Goal: Information Seeking & Learning: Learn about a topic

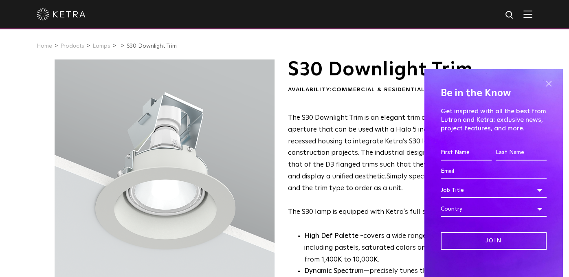
click at [543, 81] on span at bounding box center [549, 83] width 12 height 12
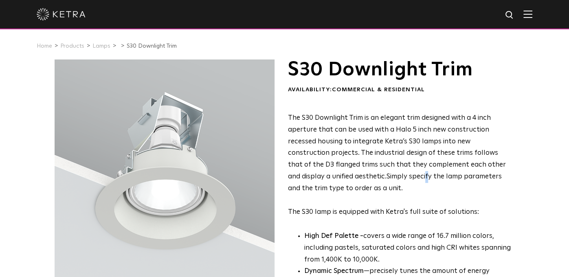
drag, startPoint x: 162, startPoint y: 171, endPoint x: 384, endPoint y: 177, distance: 222.1
click at [384, 177] on span "Simply specify the lamp parameters and the trim type to order as a unit.​" at bounding box center [395, 182] width 214 height 19
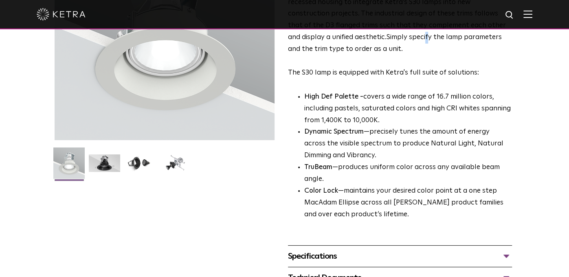
scroll to position [58, 0]
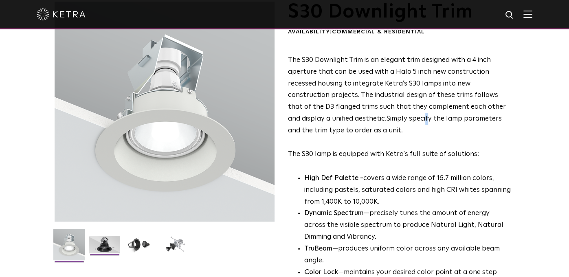
click at [103, 245] on img at bounding box center [104, 248] width 31 height 24
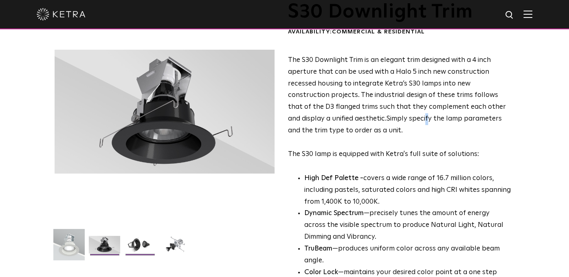
click at [142, 246] on img at bounding box center [139, 248] width 31 height 24
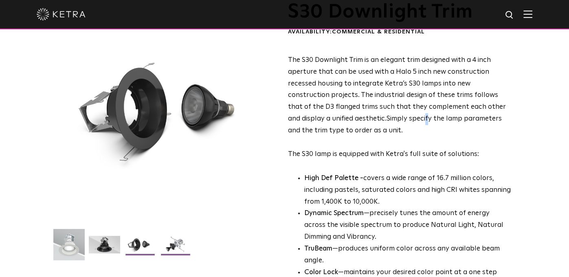
click at [178, 246] on img at bounding box center [175, 248] width 31 height 24
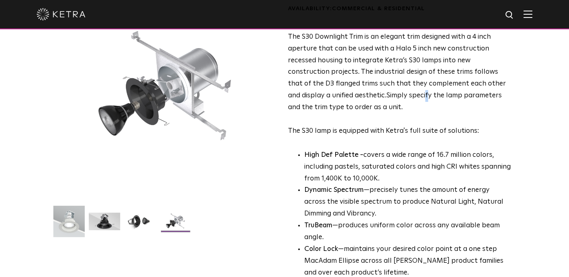
scroll to position [40, 0]
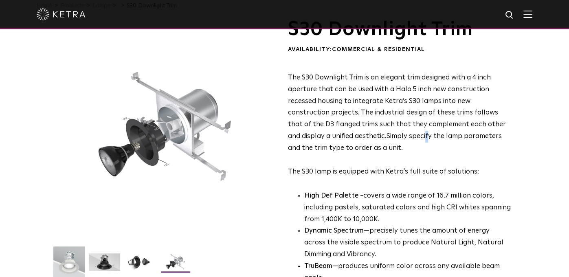
click at [69, 265] on img at bounding box center [68, 264] width 31 height 37
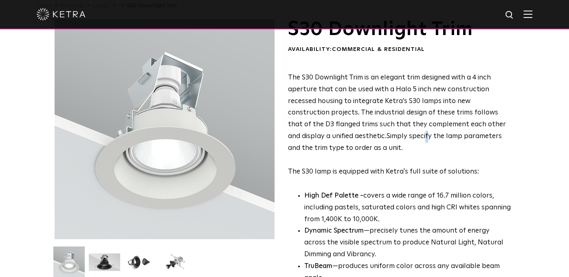
scroll to position [0, 0]
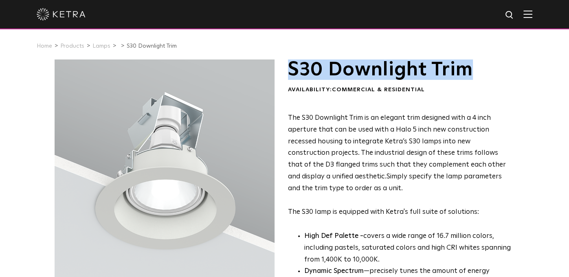
drag, startPoint x: 445, startPoint y: 73, endPoint x: 291, endPoint y: 73, distance: 154.4
click at [291, 73] on h1 "S30 Downlight Trim" at bounding box center [400, 69] width 224 height 20
copy h1 "S30 Downlight Trim"
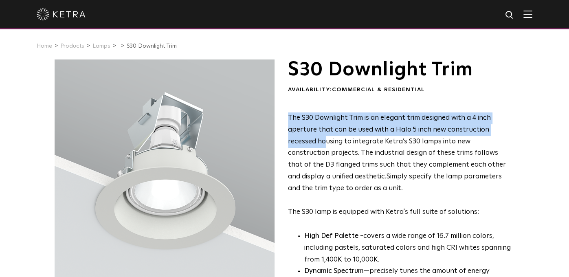
drag, startPoint x: 289, startPoint y: 117, endPoint x: 327, endPoint y: 138, distance: 43.4
click at [327, 138] on span "The S30 Downlight Trim is an elegant trim designed with a 4 inch aperture that …" at bounding box center [397, 147] width 218 height 66
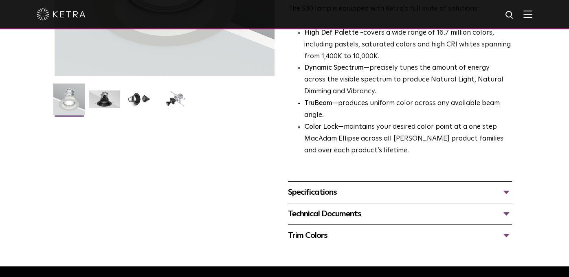
scroll to position [244, 0]
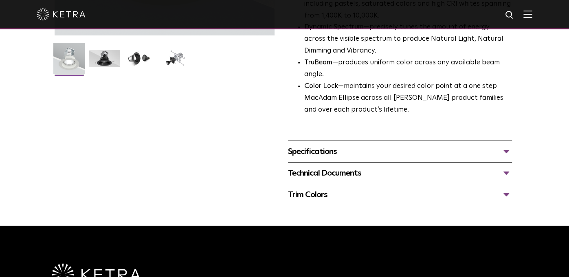
click at [506, 150] on div "Specifications" at bounding box center [400, 151] width 224 height 13
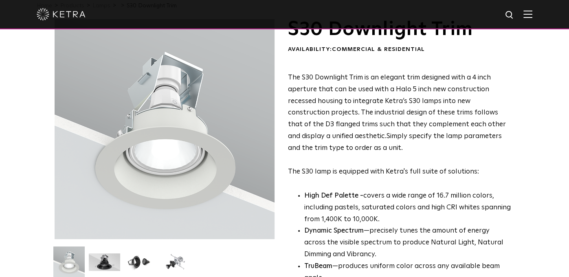
scroll to position [0, 0]
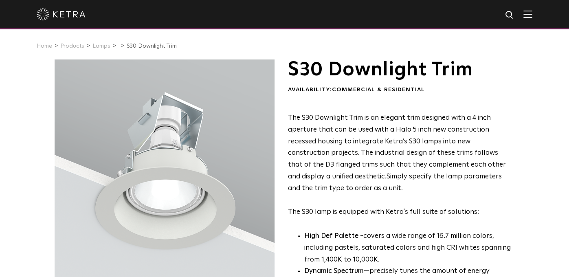
click at [479, 213] on p "The S30 Downlight Trim is an elegant trim designed with a 4 inch aperture that …" at bounding box center [400, 165] width 224 height 106
click at [478, 213] on p "The S30 Downlight Trim is an elegant trim designed with a 4 inch aperture that …" at bounding box center [400, 165] width 224 height 106
drag, startPoint x: 288, startPoint y: 116, endPoint x: 477, endPoint y: 211, distance: 211.7
click at [477, 211] on p "The S30 Downlight Trim is an elegant trim designed with a 4 inch aperture that …" at bounding box center [400, 165] width 224 height 106
copy p "The S30 Downlight Trim is an elegant trim designed with a 4 inch aperture that …"
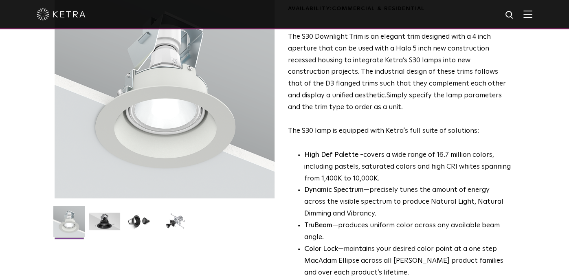
scroll to position [122, 0]
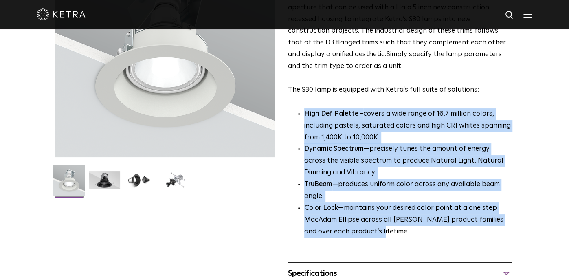
drag, startPoint x: 305, startPoint y: 113, endPoint x: 373, endPoint y: 226, distance: 132.3
click at [372, 228] on ul "High Def Palette - covers a wide range of 16.7 million colors, including pastel…" at bounding box center [400, 173] width 224 height 130
copy ul "High Def Palette - covers a wide range of 16.7 million colors, including pastel…"
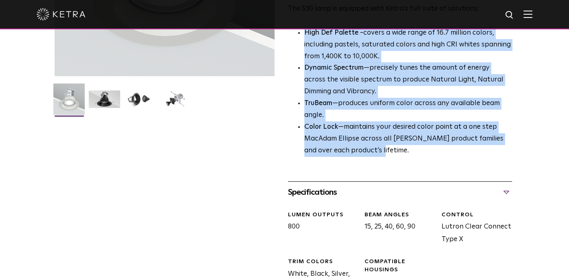
scroll to position [285, 0]
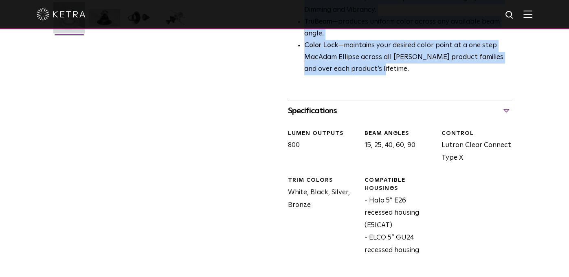
drag, startPoint x: 289, startPoint y: 109, endPoint x: 420, endPoint y: 255, distance: 196.4
click at [420, 255] on div "Specifications LUMEN OUTPUTS 800 Beam Angles 15, 25, 40, 60, 90 CONTROL Lutron …" at bounding box center [400, 189] width 224 height 178
copy div "Specifications LUMEN OUTPUTS 800 Beam Angles 15, 25, 40, 60, 90 CONTROL Lutron …"
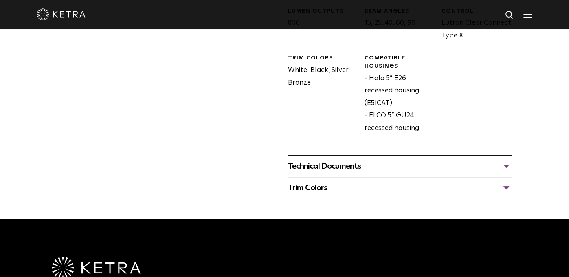
scroll to position [489, 0]
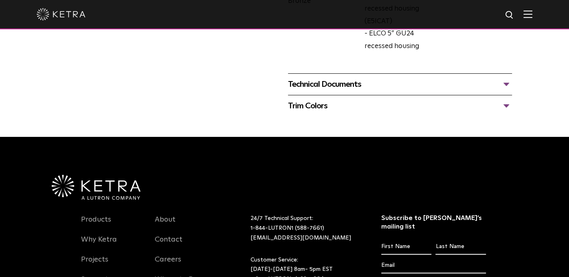
click at [505, 104] on div "Trim Colors" at bounding box center [400, 105] width 224 height 13
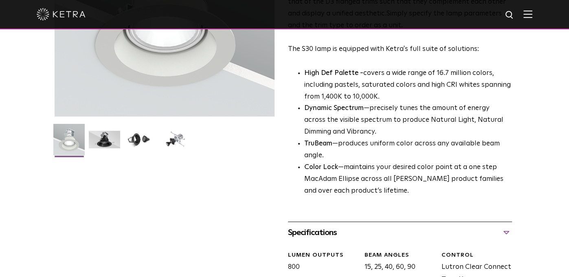
scroll to position [0, 0]
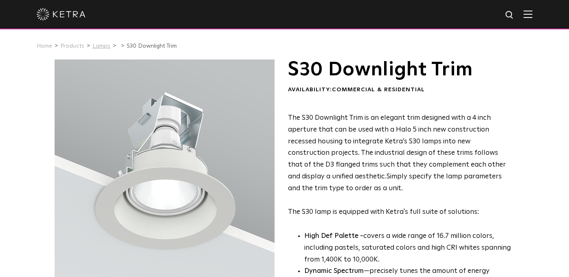
click at [101, 46] on link "Lamps" at bounding box center [101, 46] width 18 height 6
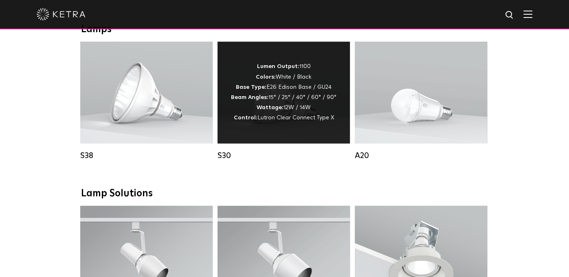
click at [277, 110] on strong "Wattage:" at bounding box center [270, 108] width 27 height 6
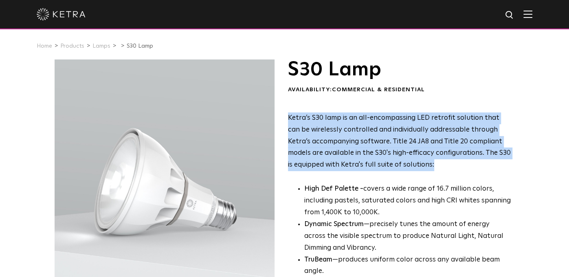
drag, startPoint x: 393, startPoint y: 165, endPoint x: 290, endPoint y: 121, distance: 112.6
click at [290, 121] on span "Ketra’s S30 lamp is an all-encompassing LED retrofit solution that can be wirel…" at bounding box center [399, 141] width 223 height 54
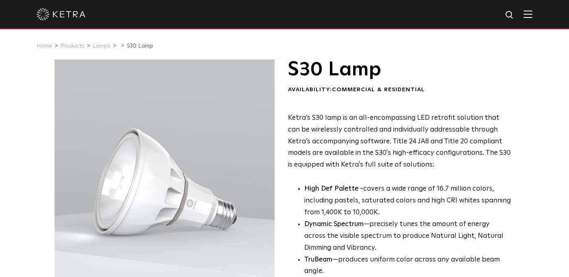
click at [415, 170] on p "Ketra’s S30 lamp is an all-encompassing LED retrofit solution that can be wirel…" at bounding box center [400, 141] width 224 height 59
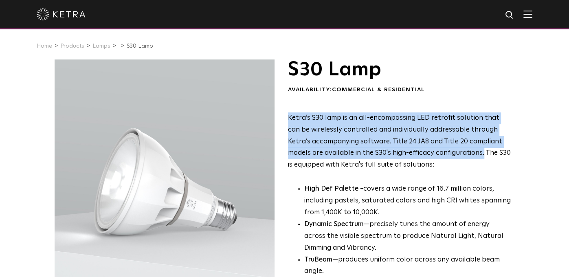
drag, startPoint x: 425, startPoint y: 151, endPoint x: 288, endPoint y: 121, distance: 140.6
click at [288, 121] on span "Ketra’s S30 lamp is an all-encompassing LED retrofit solution that can be wirel…" at bounding box center [399, 141] width 223 height 54
copy span "Ketra’s S30 lamp is an all-encompassing LED retrofit solution that can be wirel…"
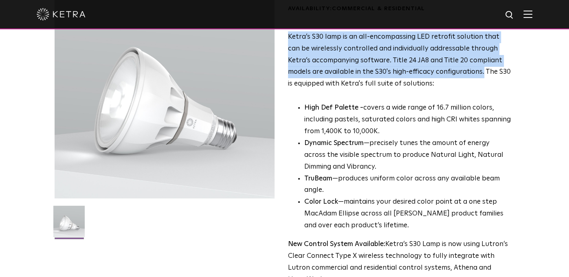
scroll to position [163, 0]
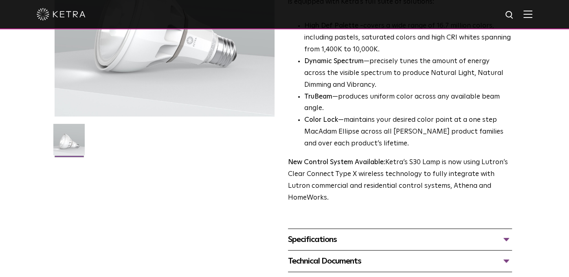
drag, startPoint x: 508, startPoint y: 188, endPoint x: 286, endPoint y: 165, distance: 223.5
click at [286, 165] on div "S30 Lamp Availability: Commercial & Residential Ketra’s S30 lamp is an all-enco…" at bounding box center [285, 95] width 460 height 397
copy p "New Control System Available: Ketra’s S30 Lamp is now using Lutron’s Clear Conn…"
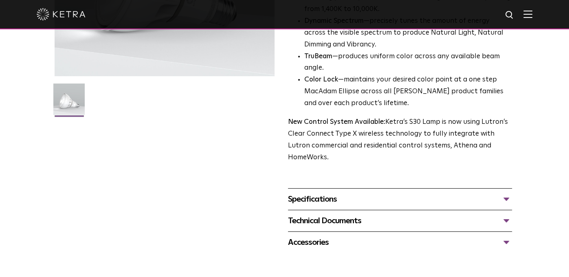
click at [507, 193] on div "Specifications" at bounding box center [400, 199] width 224 height 13
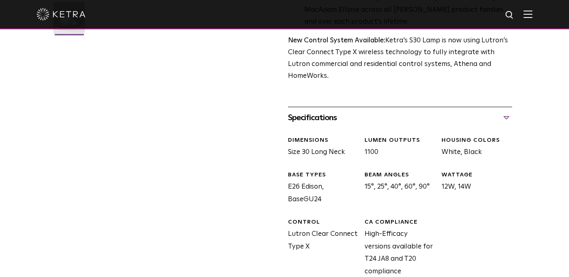
scroll to position [326, 0]
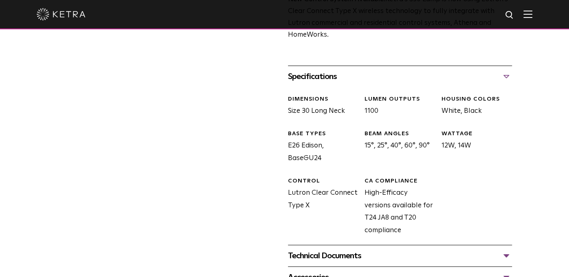
drag, startPoint x: 345, startPoint y: 101, endPoint x: 286, endPoint y: 90, distance: 60.1
click at [286, 90] on div "S30 Lamp Availability: Commercial & Residential Ketra’s S30 lamp is an all-enco…" at bounding box center [285, 11] width 460 height 554
copy div "DIMENSIONS Size 30 Long Neck"
drag, startPoint x: 322, startPoint y: 148, endPoint x: 286, endPoint y: 125, distance: 42.5
click at [286, 125] on div "S30 Lamp Availability: Commercial & Residential Ketra’s S30 lamp is an all-enco…" at bounding box center [285, 11] width 460 height 554
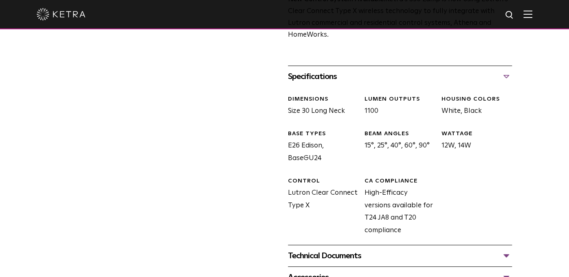
copy div "BASE TYPES E26 Edison, BaseGU24"
drag, startPoint x: 468, startPoint y: 135, endPoint x: 442, endPoint y: 125, distance: 28.5
click at [442, 130] on div "WATTAGE 12W, 14W" at bounding box center [473, 147] width 77 height 35
copy div "WATTAGE 12W, 14W"
drag, startPoint x: 430, startPoint y: 208, endPoint x: 366, endPoint y: 170, distance: 74.3
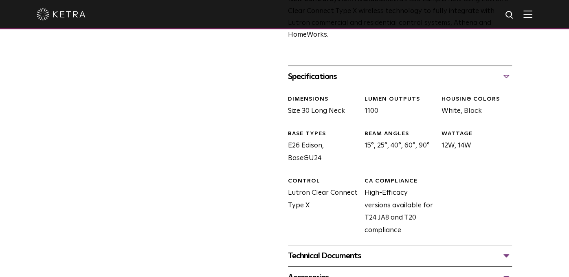
click at [366, 177] on div "CA COMPLIANCE High-Efficacy versions available for T24 JA8 and T20 compliance" at bounding box center [396, 207] width 77 height 60
copy div "CA COMPLIANCE High-Efficacy versions available for T24 JA8 and T20 compliance"
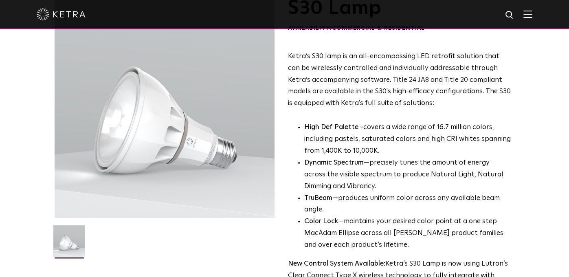
scroll to position [0, 0]
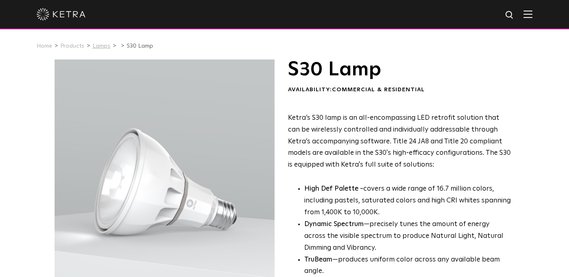
click at [99, 46] on link "Lamps" at bounding box center [101, 46] width 18 height 6
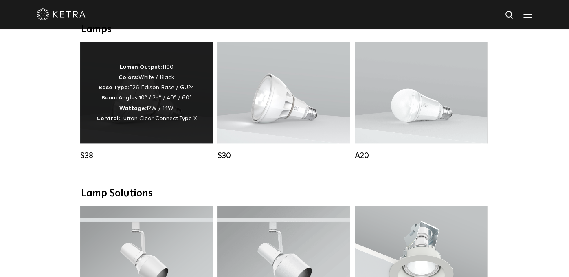
click at [137, 101] on strong "Beam Angles:" at bounding box center [119, 98] width 37 height 6
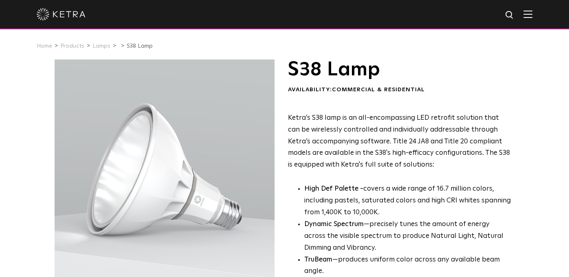
scroll to position [163, 0]
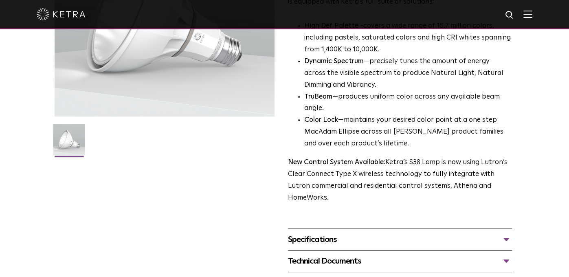
click at [326, 233] on div "Specifications" at bounding box center [400, 239] width 224 height 13
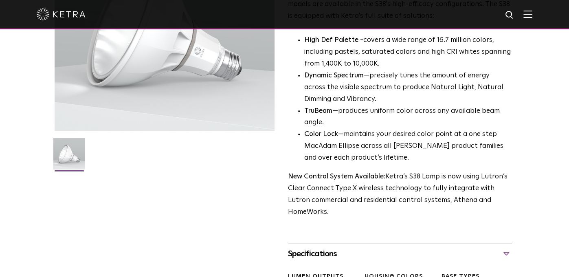
scroll to position [0, 0]
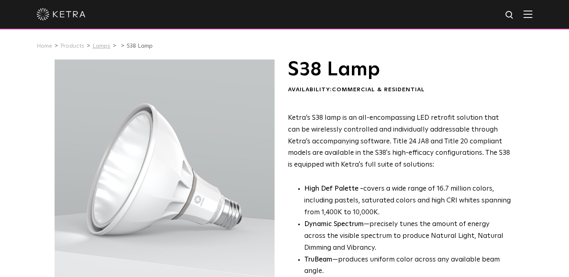
click at [102, 46] on link "Lamps" at bounding box center [101, 46] width 18 height 6
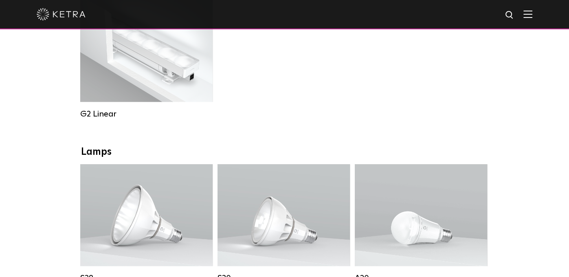
scroll to position [598, 0]
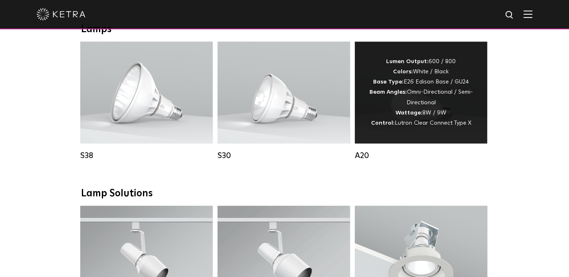
click at [417, 116] on strong "Wattage:" at bounding box center [408, 113] width 27 height 6
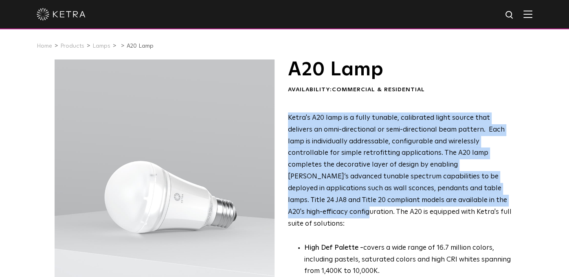
drag, startPoint x: 481, startPoint y: 202, endPoint x: 288, endPoint y: 121, distance: 209.2
click at [288, 121] on span "Ketra's A20 lamp is a fully tunable, calibrated light source that delivers an o…" at bounding box center [400, 170] width 224 height 113
copy span "Ketra's A20 lamp is a fully tunable, calibrated light source that delivers an o…"
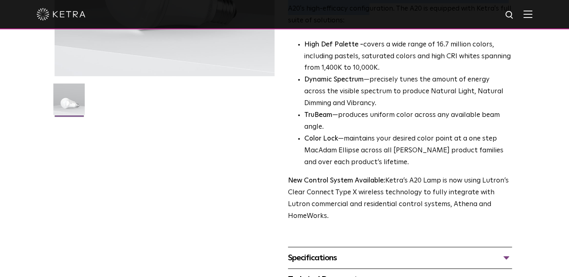
scroll to position [244, 0]
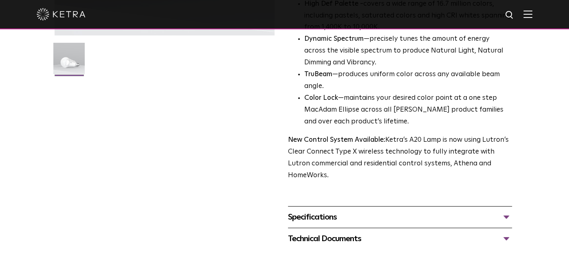
click at [506, 211] on div "Specifications" at bounding box center [400, 217] width 224 height 13
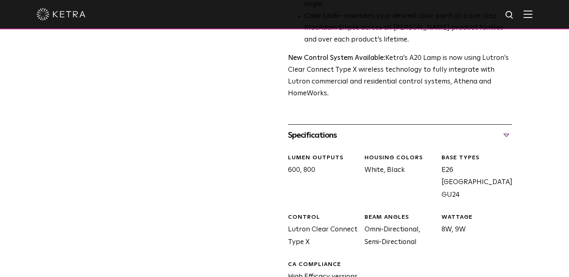
scroll to position [367, 0]
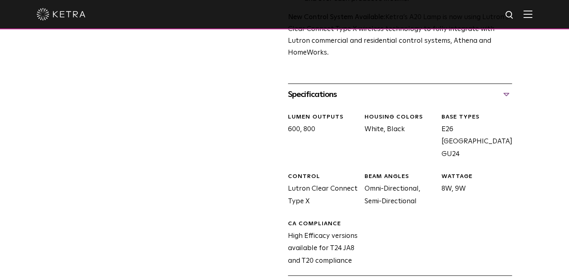
drag, startPoint x: 419, startPoint y: 167, endPoint x: 367, endPoint y: 155, distance: 53.9
click at [367, 173] on div "BEAM ANGLES Omni-Directional, Semi-Directional" at bounding box center [396, 190] width 77 height 35
copy div "Omni-Directional, Semi-Directional"
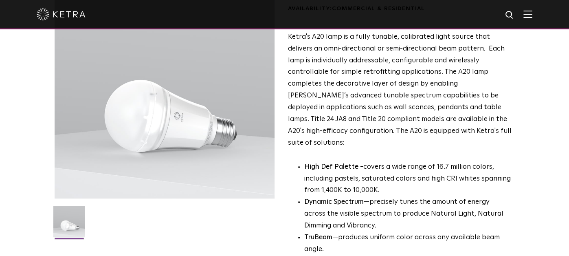
scroll to position [0, 0]
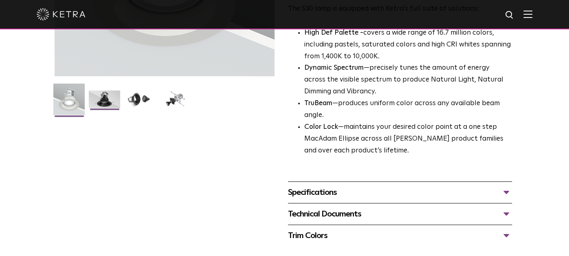
click at [108, 98] on img at bounding box center [104, 102] width 31 height 24
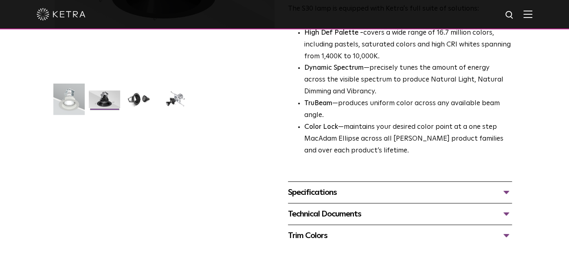
scroll to position [81, 0]
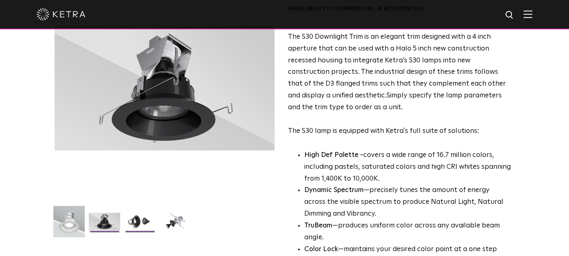
click at [143, 222] on img at bounding box center [139, 225] width 31 height 24
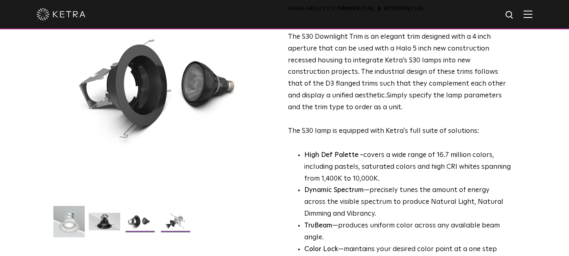
click at [172, 223] on img at bounding box center [175, 225] width 31 height 24
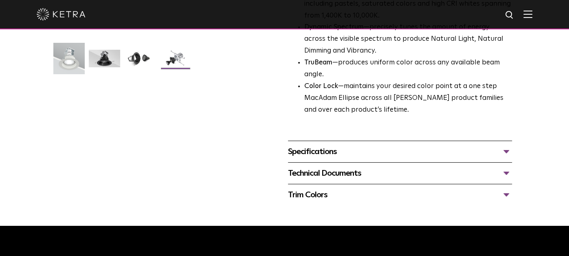
scroll to position [285, 0]
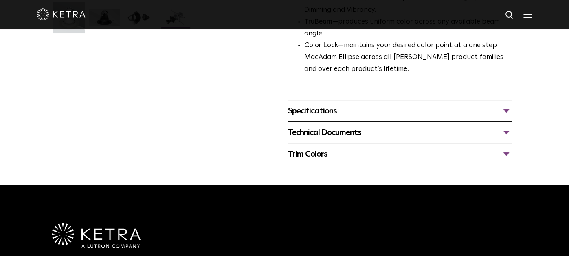
click at [311, 154] on div "Trim Colors" at bounding box center [400, 153] width 224 height 13
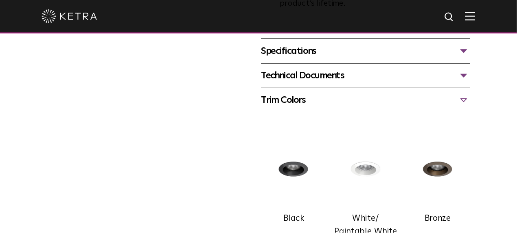
scroll to position [406, 0]
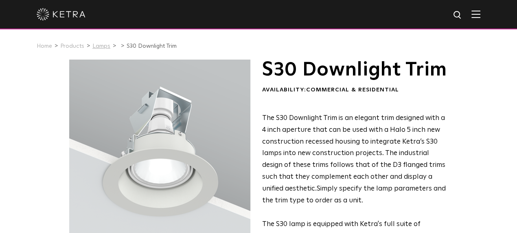
click at [98, 46] on link "Lamps" at bounding box center [101, 46] width 18 height 6
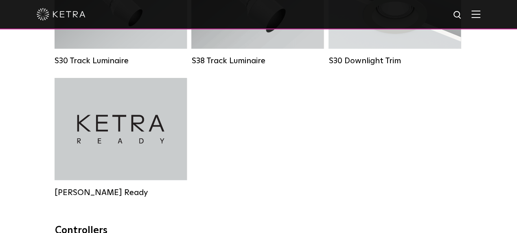
scroll to position [783, 0]
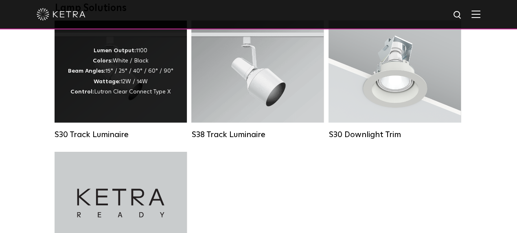
click at [124, 87] on div "Lumen Output: 1100 Colors: White / Black Beam Angles: 15° / 25° / 40° / 60° / 9…" at bounding box center [120, 71] width 105 height 51
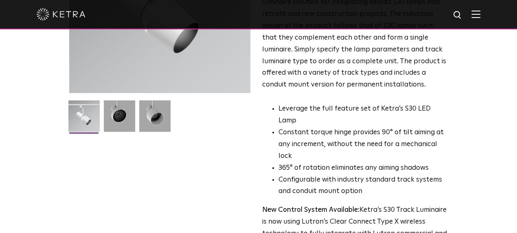
scroll to position [111, 0]
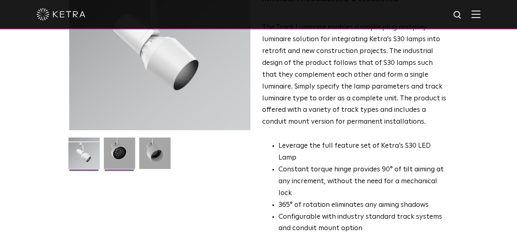
click at [104, 175] on img at bounding box center [119, 155] width 31 height 37
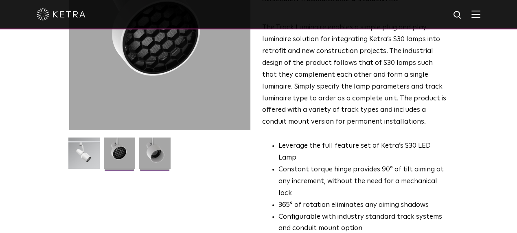
click at [139, 175] on img at bounding box center [154, 155] width 31 height 37
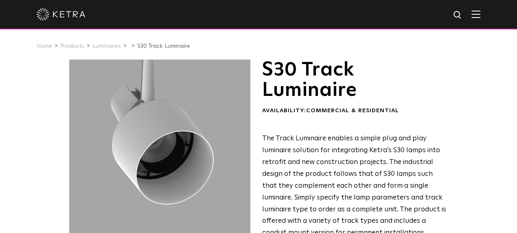
scroll to position [37, 0]
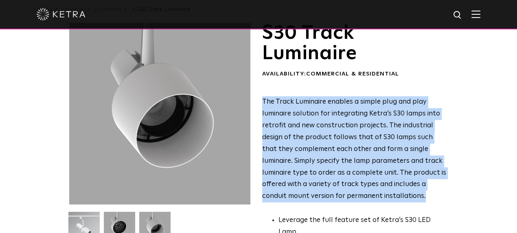
drag, startPoint x: 469, startPoint y: 153, endPoint x: 263, endPoint y: 85, distance: 217.0
click at [263, 96] on p "The Track Luminaire enables a simple plug and play luminaire solution for integ…" at bounding box center [354, 149] width 185 height 106
copy span "The Track Luminaire enables a simple plug and play luminaire solution for integ…"
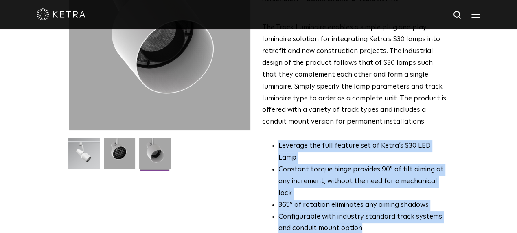
drag, startPoint x: 324, startPoint y: 161, endPoint x: 275, endPoint y: 105, distance: 75.3
click at [275, 140] on ul "Leverage the full feature set of Ketra’s S30 LED Lamp Constant torque hinge pro…" at bounding box center [354, 187] width 185 height 94
copy ul "Leverage the full feature set of Ketra’s S30 LED Lamp Constant torque hinge pro…"
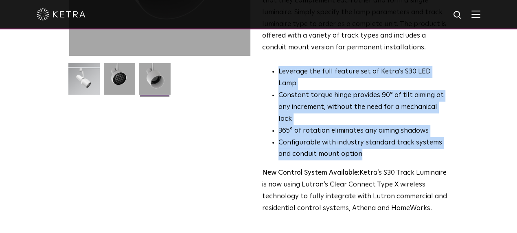
scroll to position [222, 0]
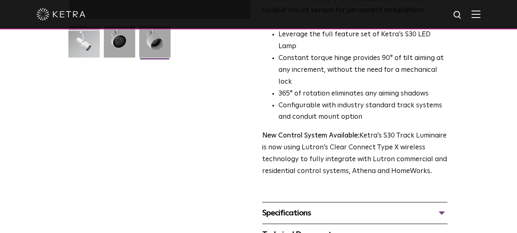
click at [448, 206] on div "Specifications" at bounding box center [354, 212] width 185 height 13
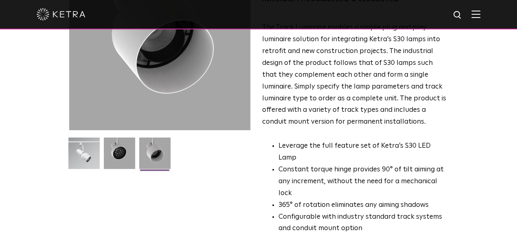
scroll to position [0, 0]
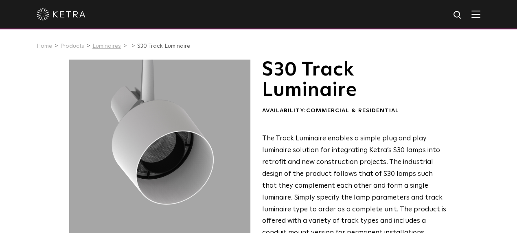
click at [108, 48] on link "Luminaires" at bounding box center [106, 46] width 29 height 6
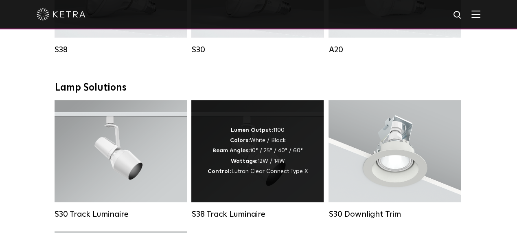
scroll to position [740, 0]
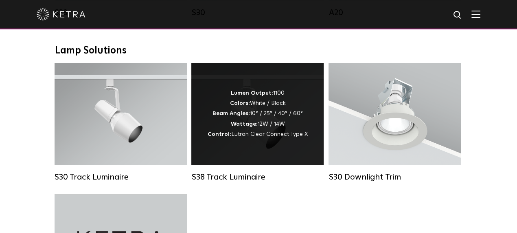
click at [260, 138] on div "Lumen Output: 1100 Colors: White / Black Beam Angles: 10° / 25° / 40° / 60° Wat…" at bounding box center [258, 113] width 100 height 51
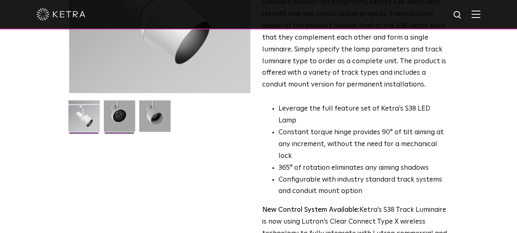
click at [104, 138] on img at bounding box center [119, 118] width 31 height 37
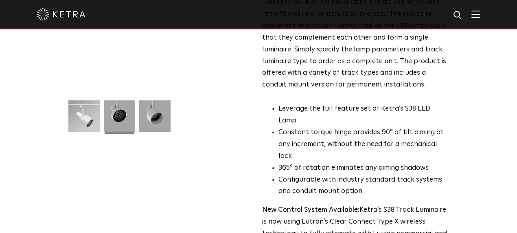
scroll to position [185, 0]
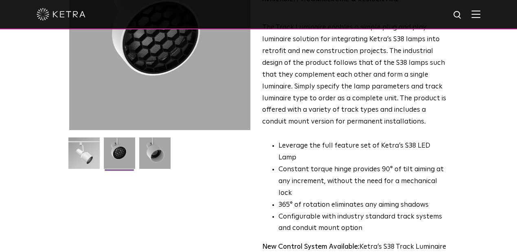
scroll to position [0, 0]
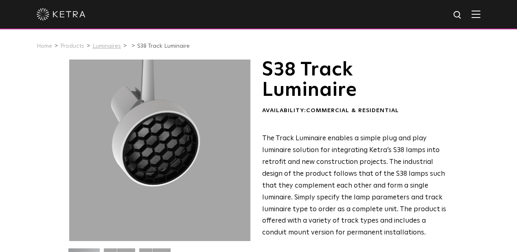
click at [97, 48] on link "Luminaires" at bounding box center [106, 46] width 29 height 6
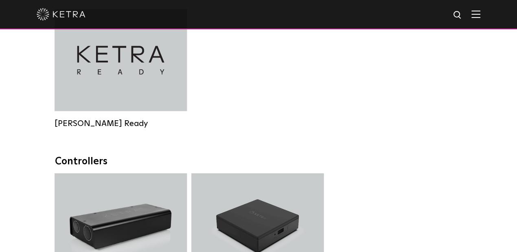
scroll to position [888, 0]
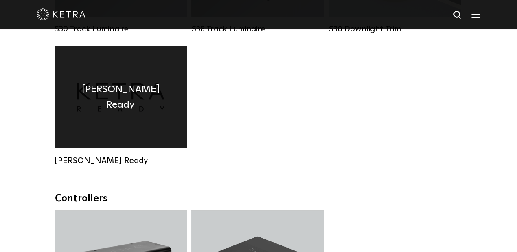
click at [135, 118] on div "Ketra Ready" at bounding box center [121, 97] width 132 height 102
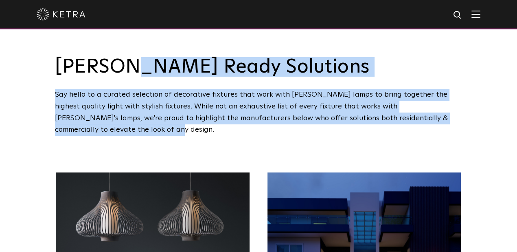
drag, startPoint x: 462, startPoint y: 119, endPoint x: 59, endPoint y: 70, distance: 406.1
copy div "Ketra Ready Solutions Say hello to a curated selection of decorative fixtures t…"
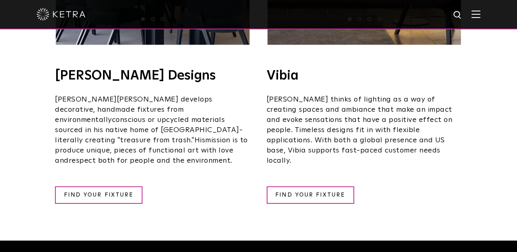
scroll to position [1718, 0]
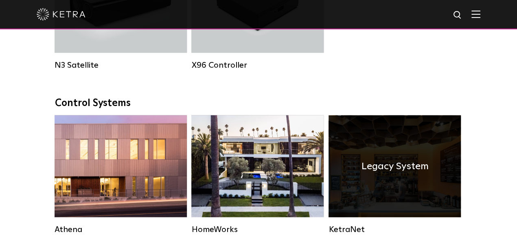
scroll to position [1185, 0]
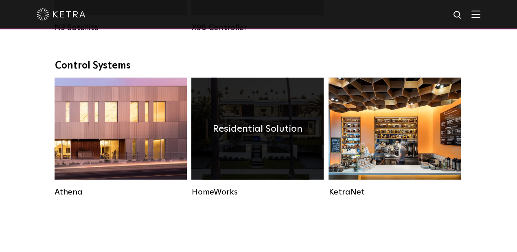
click at [249, 136] on h4 "Residential Solution" at bounding box center [258, 128] width 90 height 15
